Goal: Task Accomplishment & Management: Manage account settings

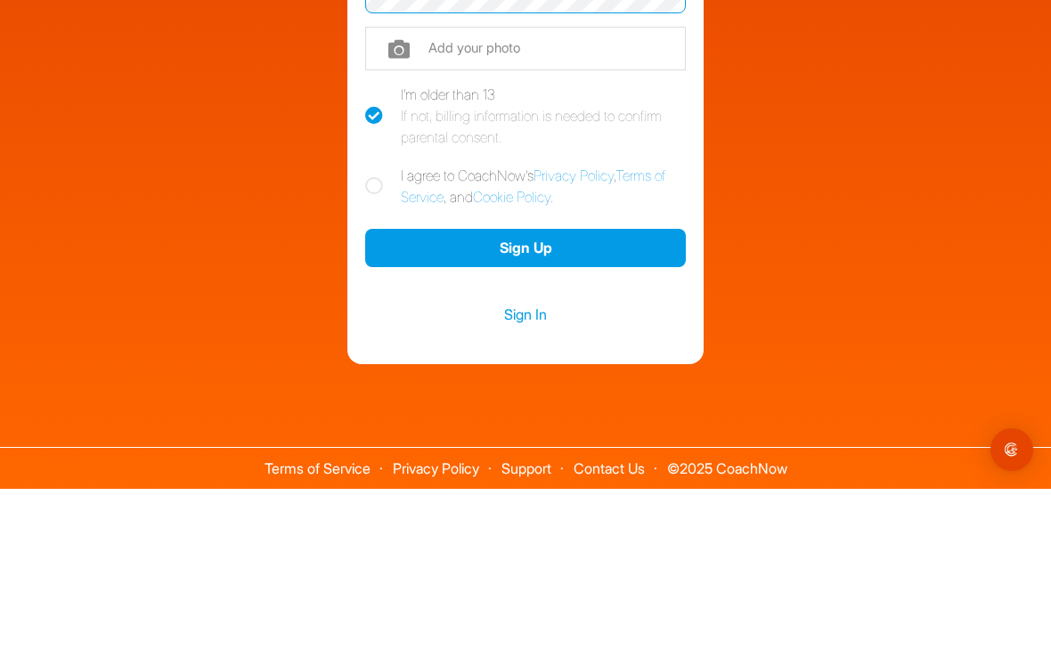
scroll to position [203, 0]
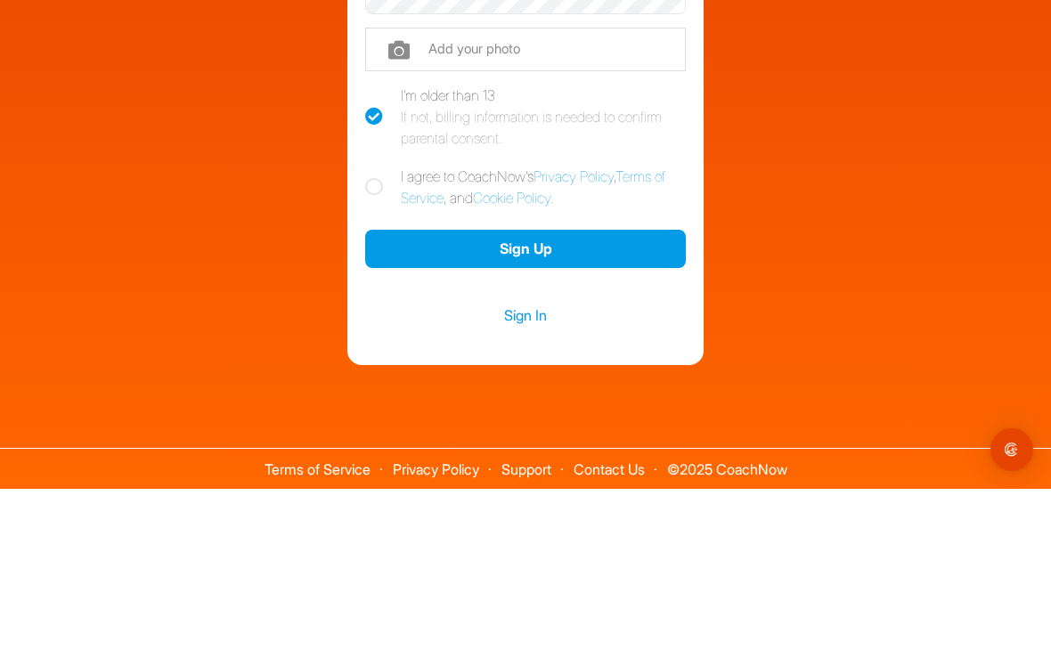
click at [535, 407] on button "Sign Up" at bounding box center [525, 426] width 321 height 38
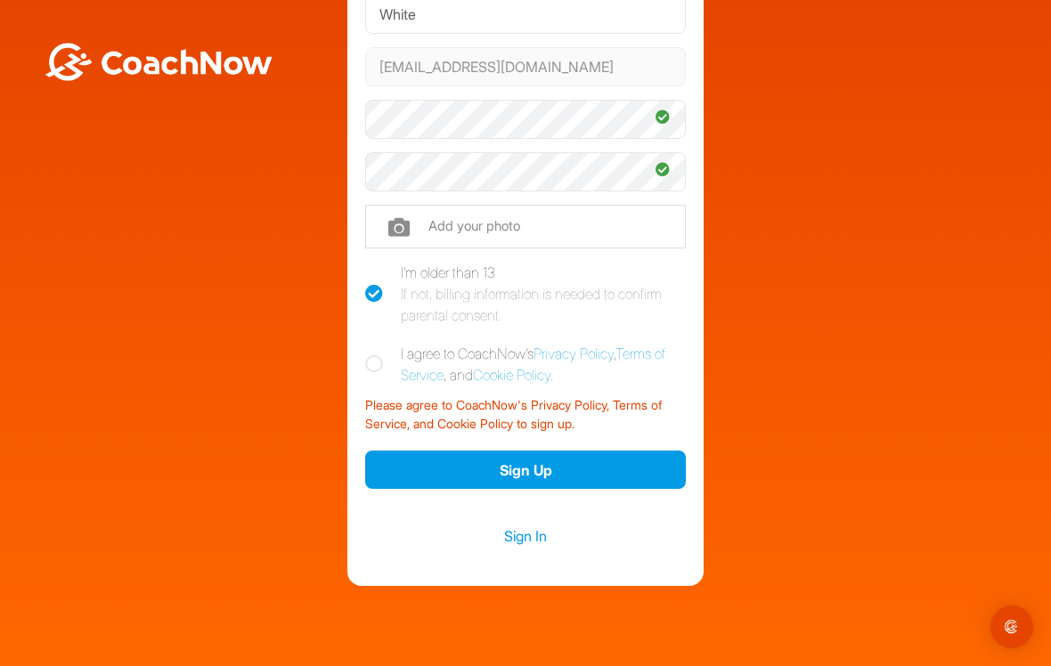
click at [380, 371] on icon at bounding box center [374, 364] width 18 height 18
click at [377, 355] on input "I agree to CoachNow's Privacy Policy , Terms of Service , and Cookie Policy ." at bounding box center [371, 349] width 12 height 12
checkbox input "true"
click at [533, 467] on button "Sign Up" at bounding box center [525, 470] width 321 height 38
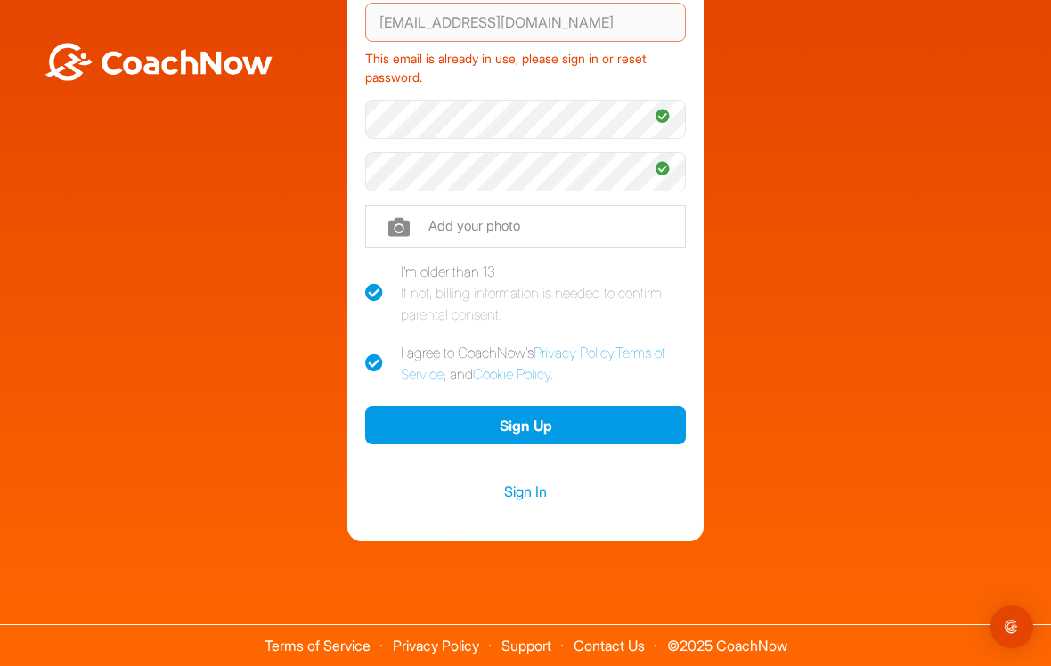
scroll to position [247, 0]
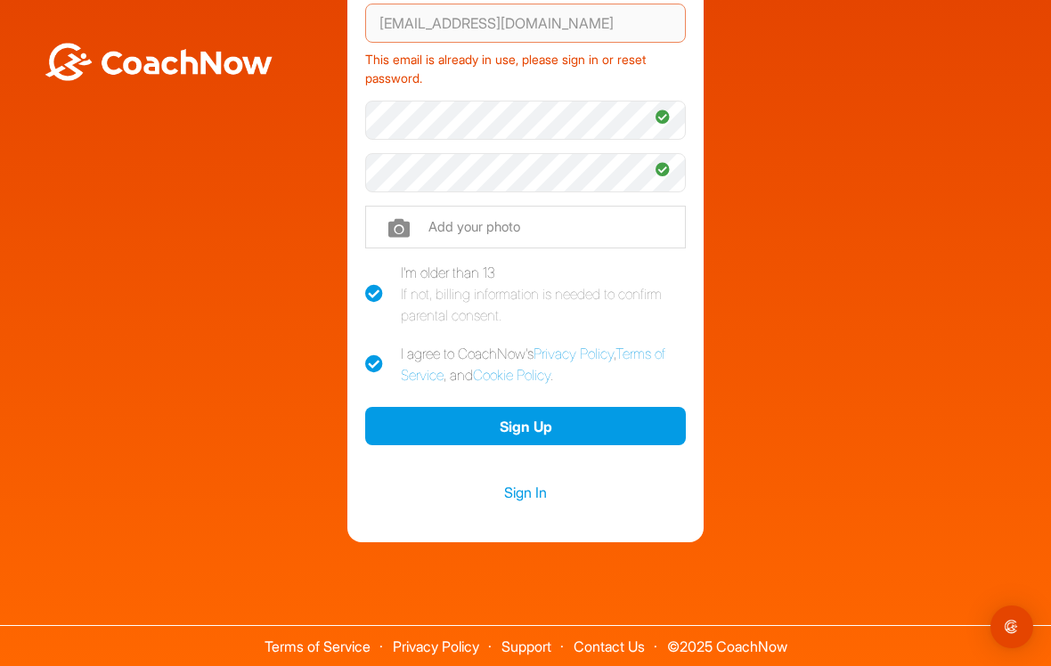
click at [527, 483] on link "Sign In" at bounding box center [525, 492] width 321 height 23
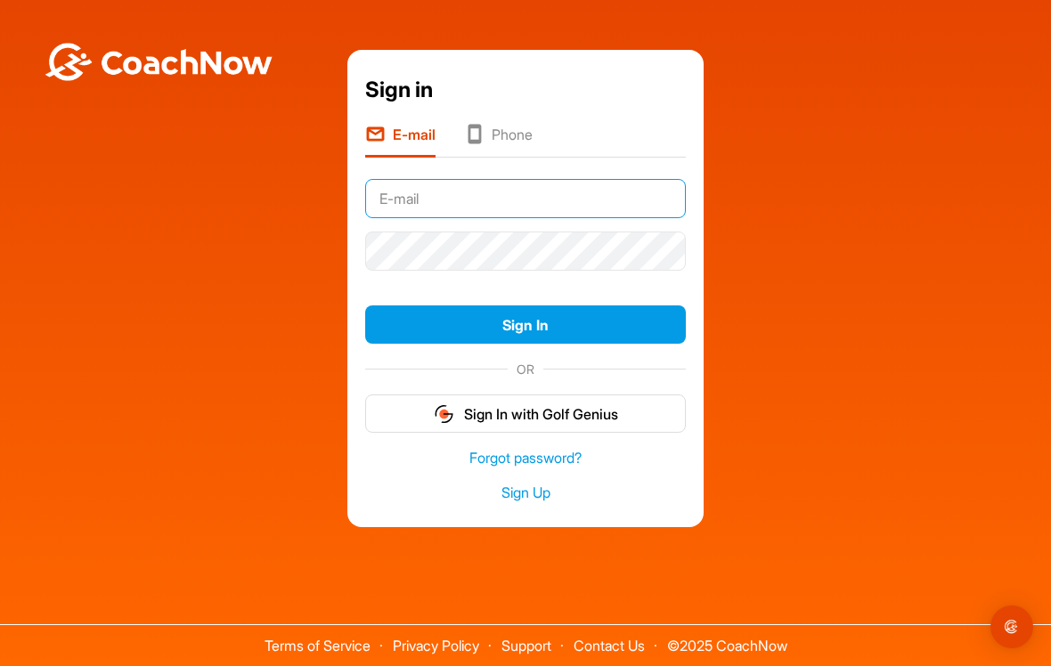
click at [500, 191] on input "text" at bounding box center [525, 198] width 321 height 39
type input "[EMAIL_ADDRESS][DOMAIN_NAME]"
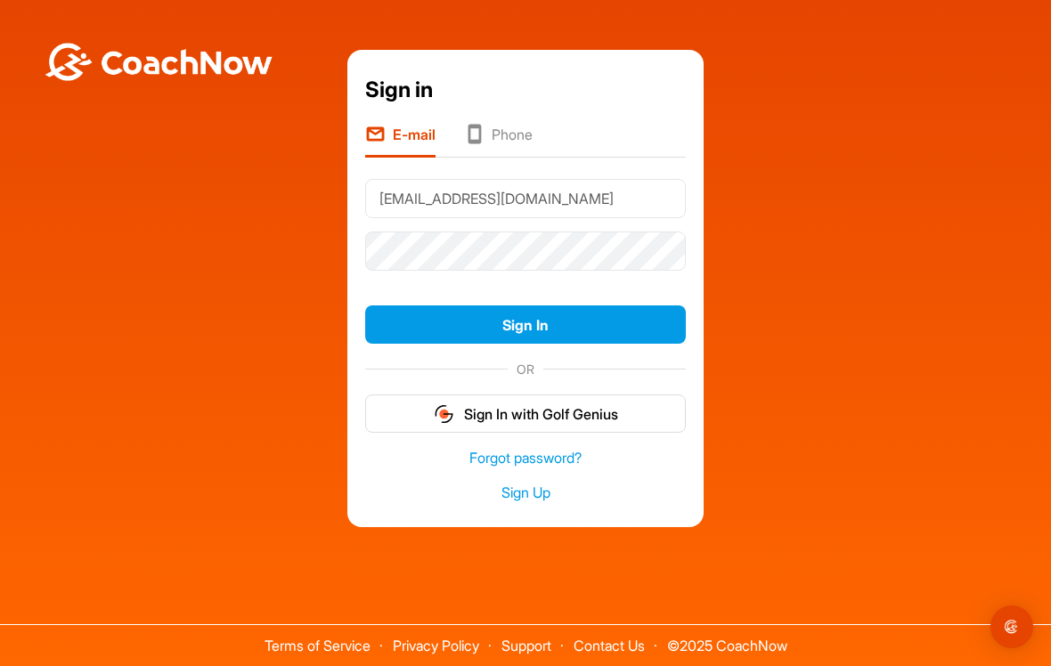
click at [538, 331] on button "Sign In" at bounding box center [525, 325] width 321 height 38
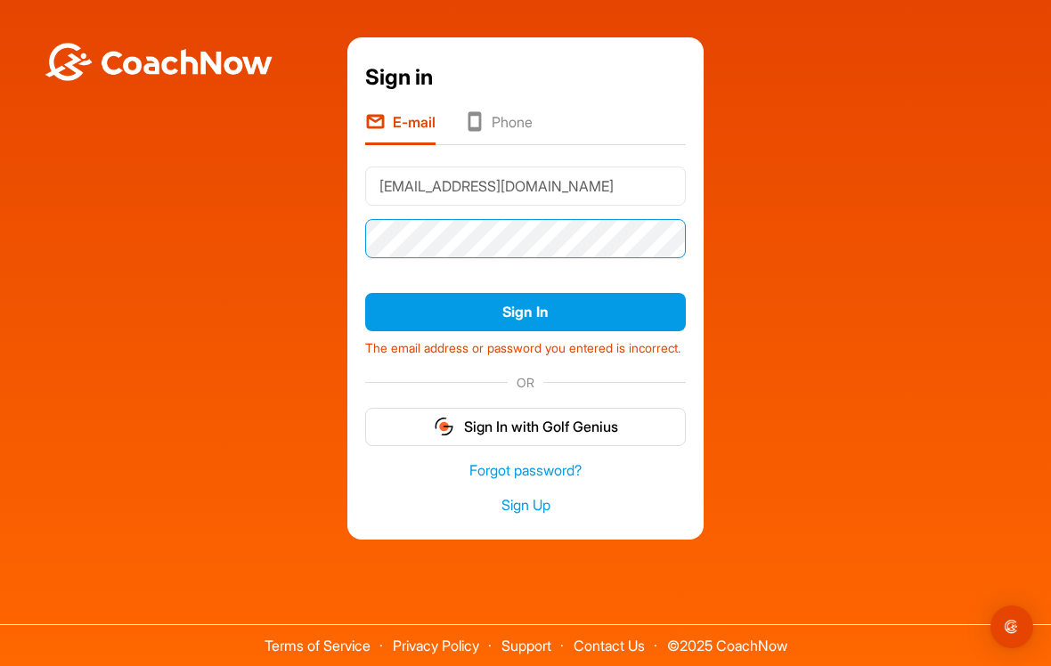
scroll to position [15, 0]
click at [529, 293] on button "Sign In" at bounding box center [525, 312] width 321 height 38
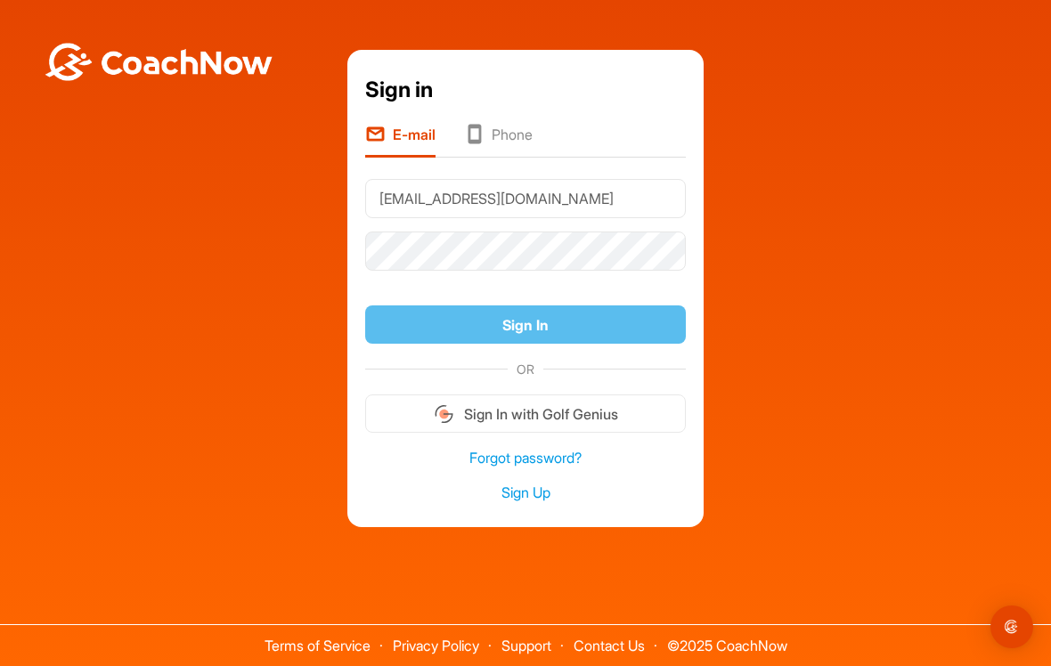
scroll to position [0, 0]
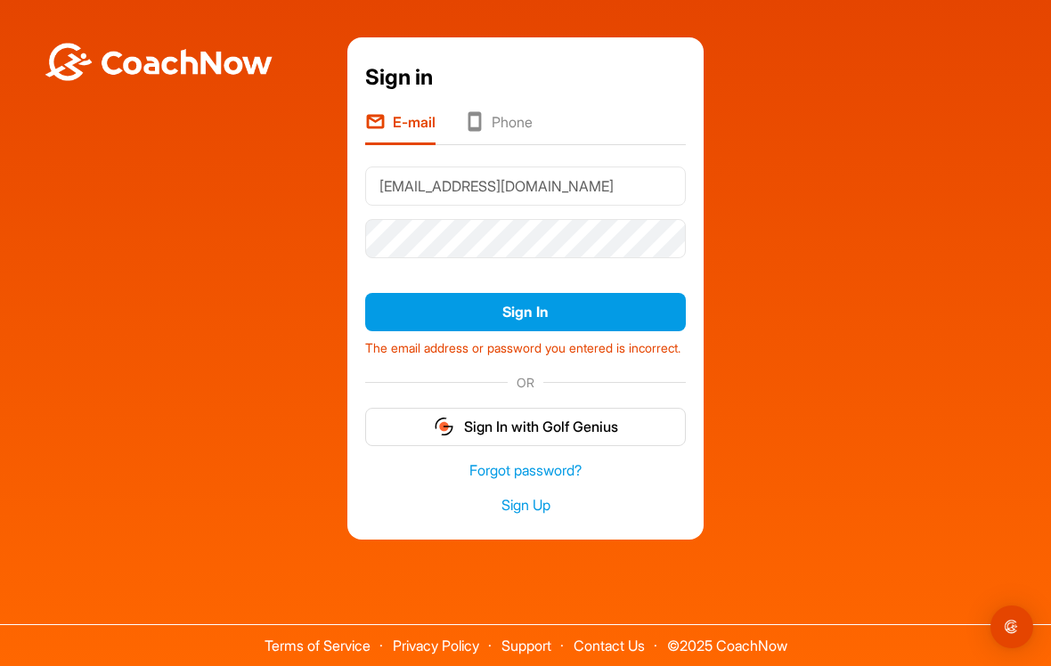
click at [567, 481] on link "Forgot password?" at bounding box center [525, 471] width 321 height 20
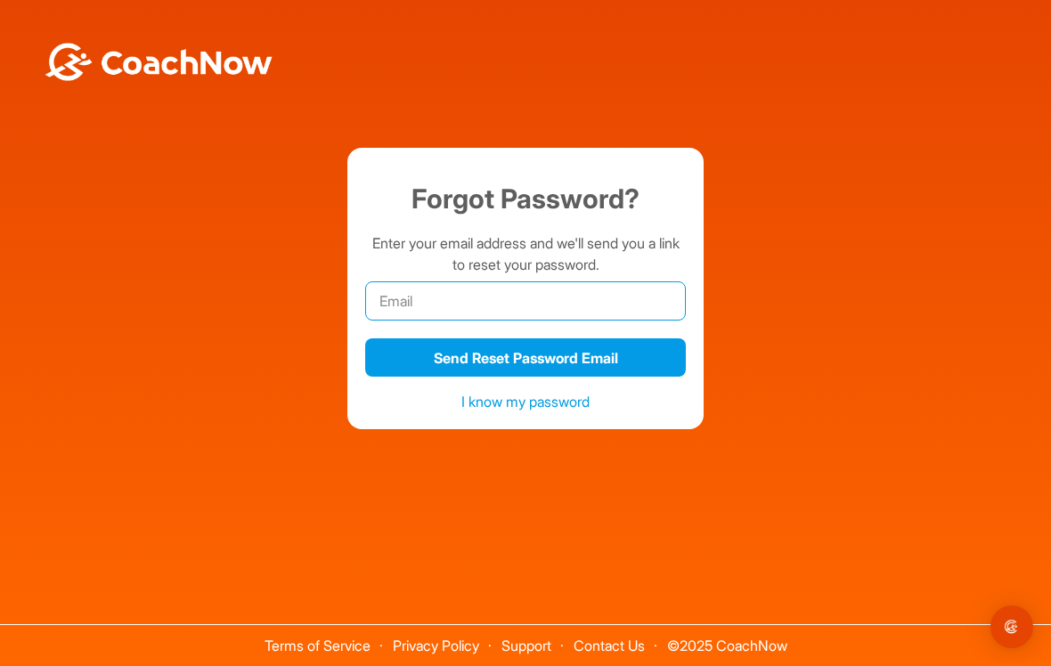
click at [491, 299] on input "email" at bounding box center [525, 301] width 321 height 39
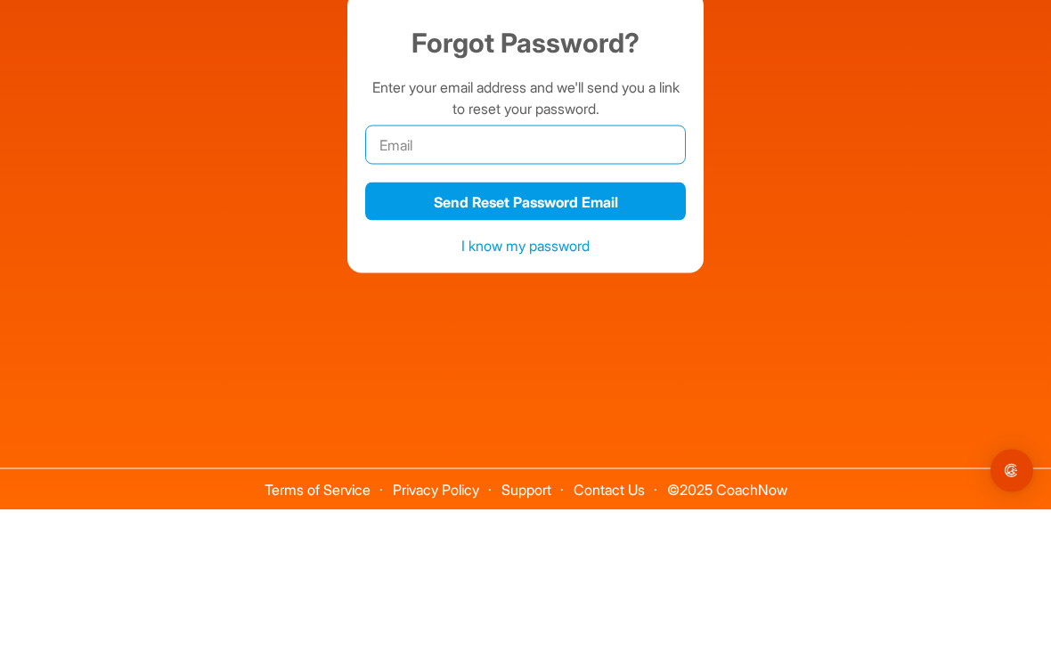
type input "[EMAIL_ADDRESS][DOMAIN_NAME]"
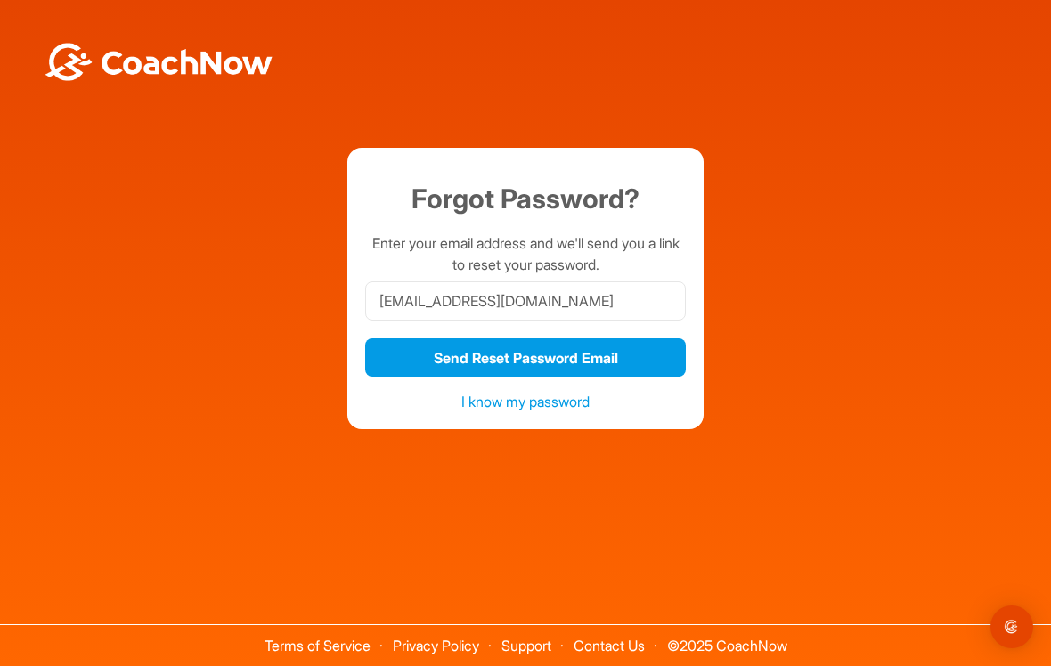
click at [528, 363] on button "Send Reset Password Email" at bounding box center [525, 358] width 321 height 38
